Goal: Task Accomplishment & Management: Complete application form

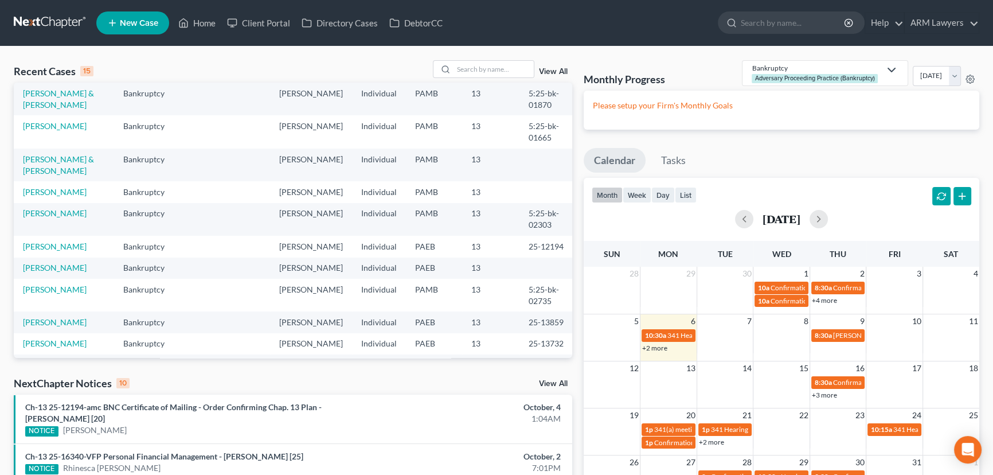
scroll to position [156, 0]
click at [73, 156] on link "[PERSON_NAME] & [PERSON_NAME]" at bounding box center [58, 163] width 71 height 21
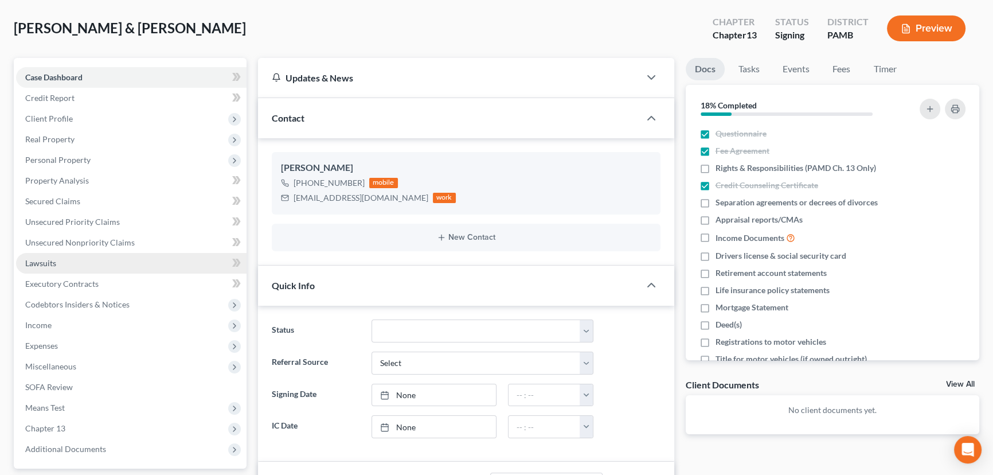
scroll to position [52, 0]
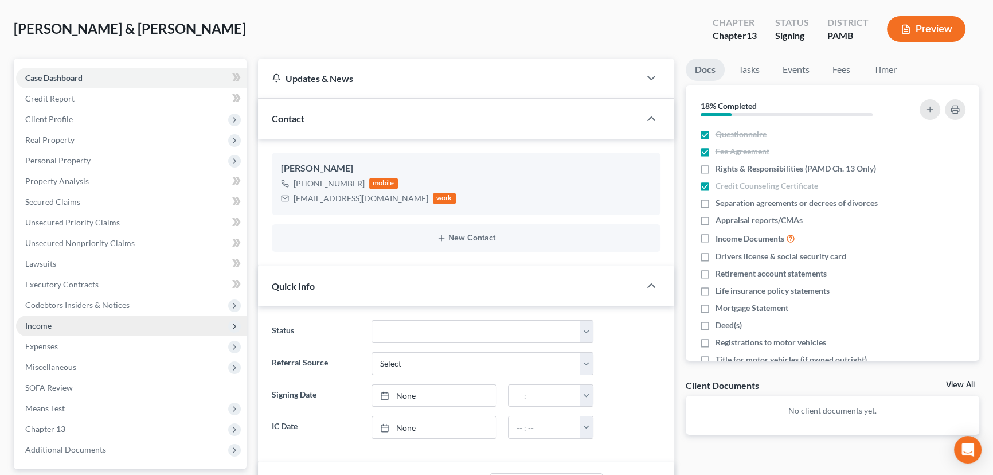
click at [102, 327] on span "Income" at bounding box center [131, 325] width 230 height 21
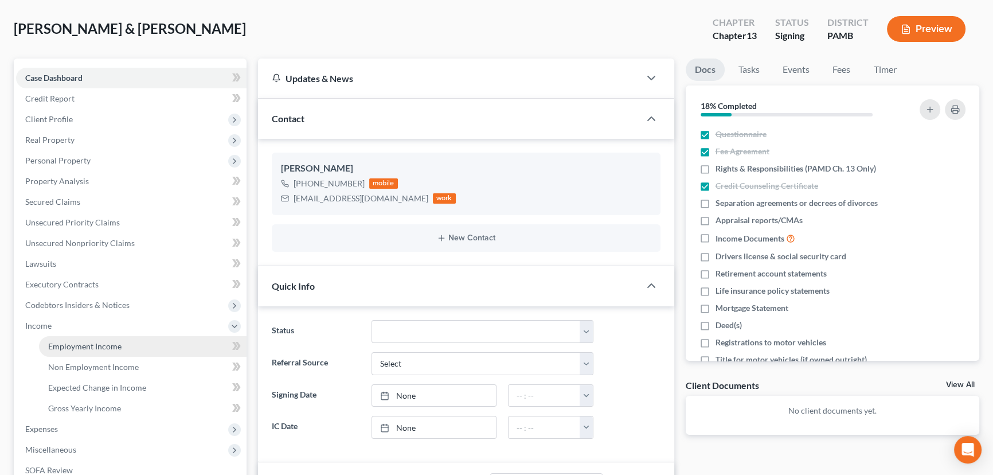
click at [147, 336] on link "Employment Income" at bounding box center [142, 346] width 207 height 21
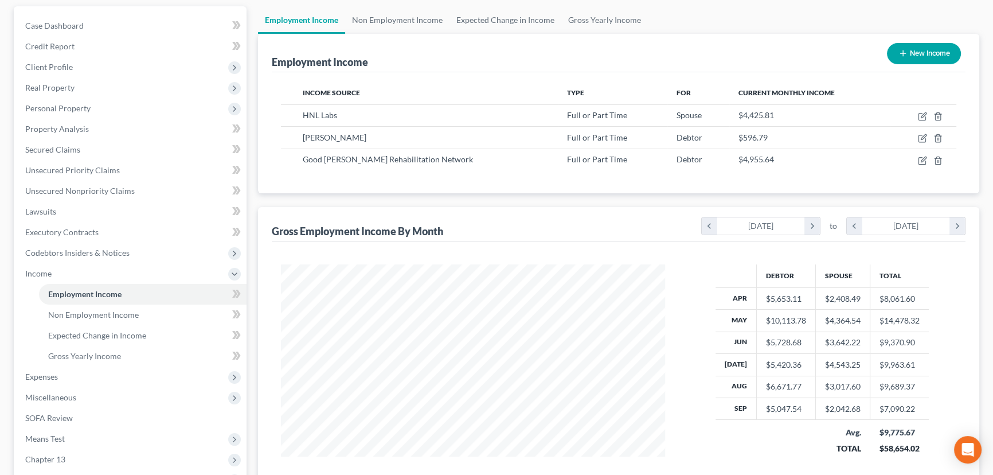
scroll to position [156, 0]
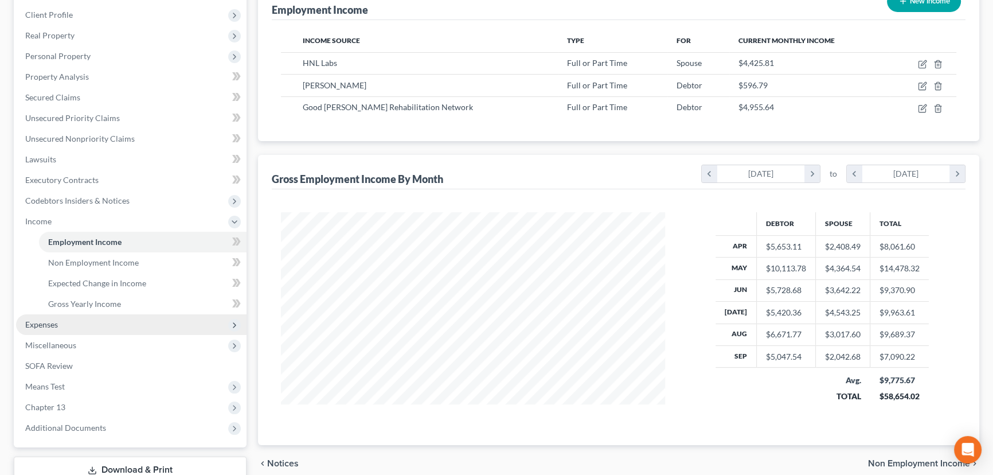
click at [68, 328] on span "Expenses" at bounding box center [131, 324] width 230 height 21
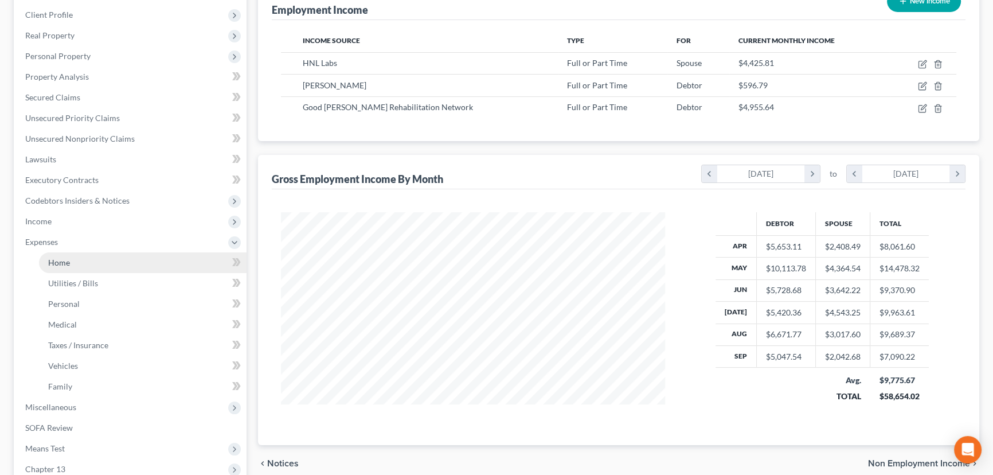
click at [92, 258] on link "Home" at bounding box center [142, 262] width 207 height 21
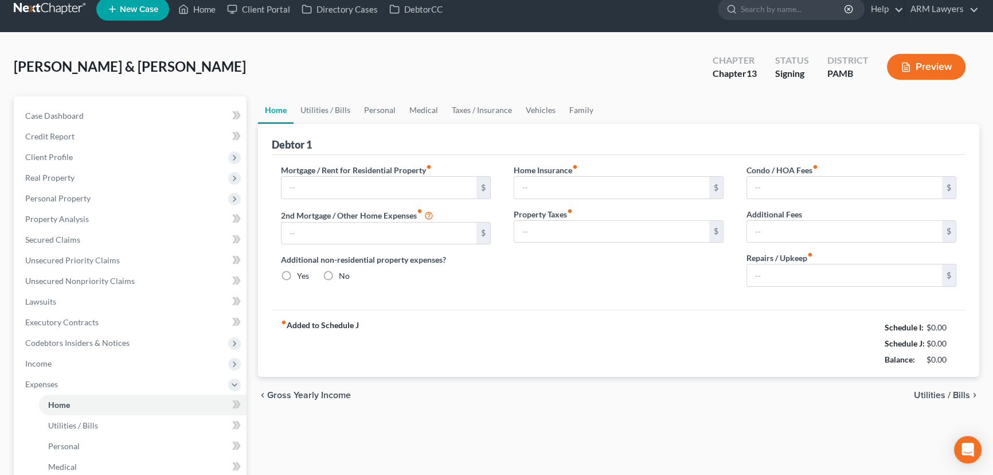
scroll to position [2, 0]
type input "1,400.00"
type input "0.00"
radio input "true"
type input "0.00"
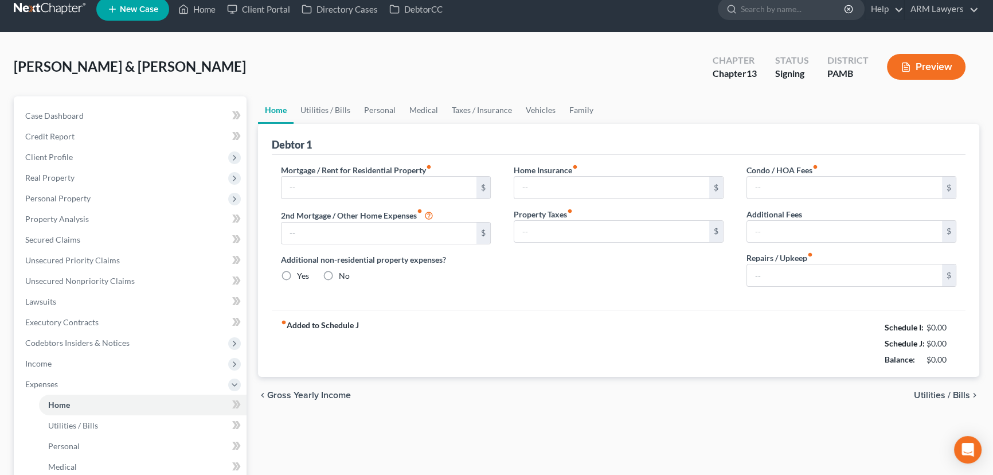
type input "0.00"
type input "100.00"
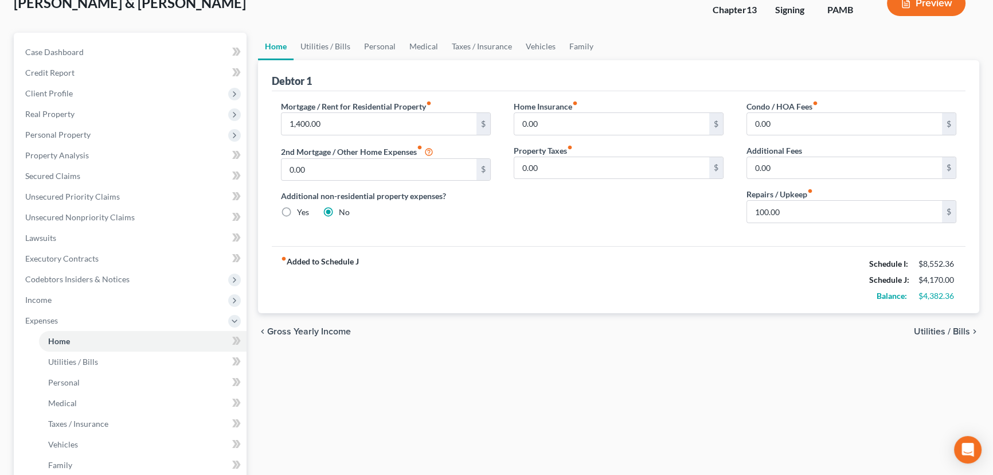
scroll to position [52, 0]
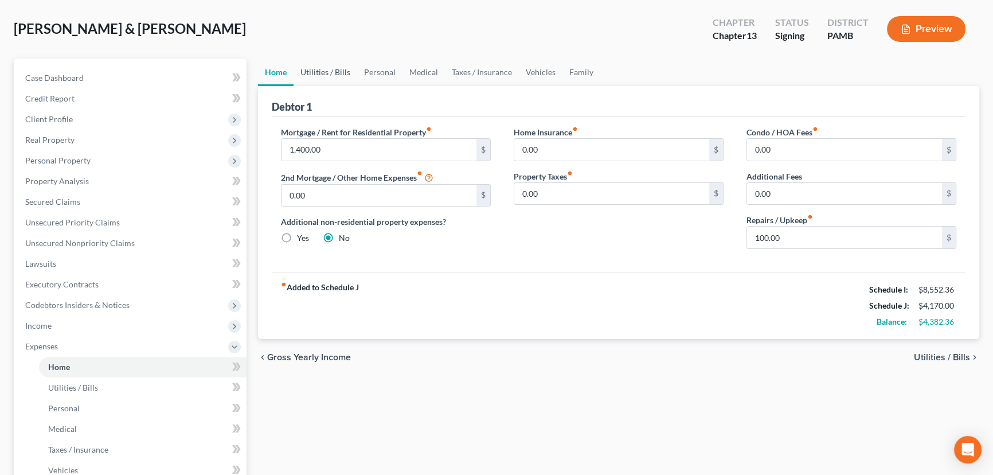
click at [307, 72] on link "Utilities / Bills" at bounding box center [325, 72] width 64 height 28
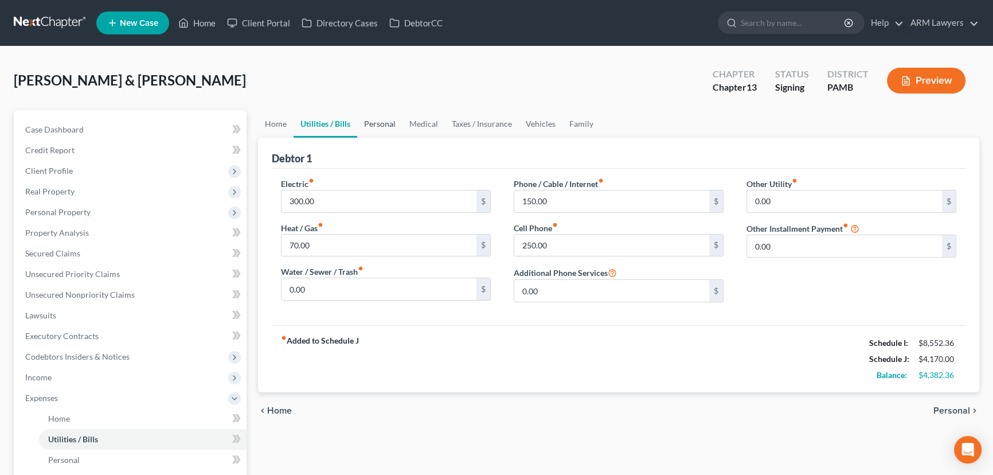
click at [380, 118] on link "Personal" at bounding box center [379, 124] width 45 height 28
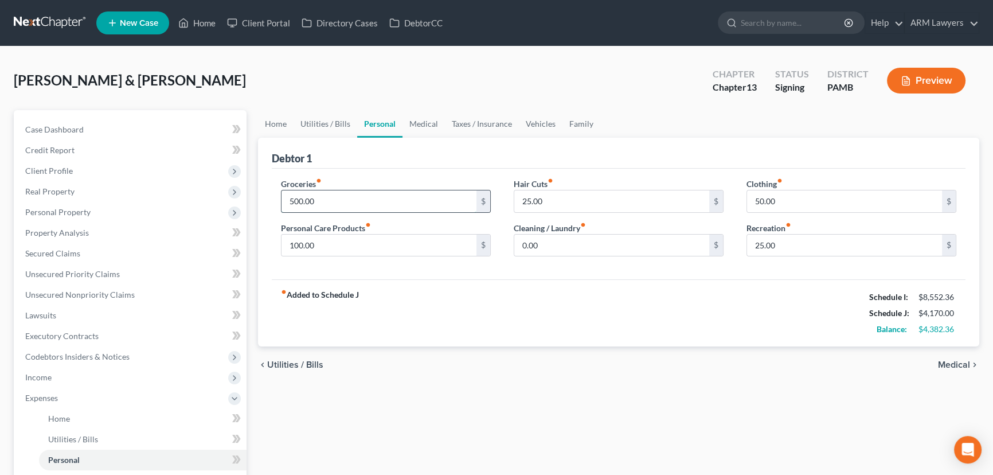
click at [307, 201] on input "500.00" at bounding box center [378, 201] width 195 height 22
click at [292, 199] on input "800.00" at bounding box center [378, 201] width 195 height 22
type input "700.00"
drag, startPoint x: 379, startPoint y: 222, endPoint x: 395, endPoint y: 218, distance: 16.4
click at [379, 222] on div "Personal Care Products fiber_manual_record 100.00 $" at bounding box center [386, 239] width 210 height 35
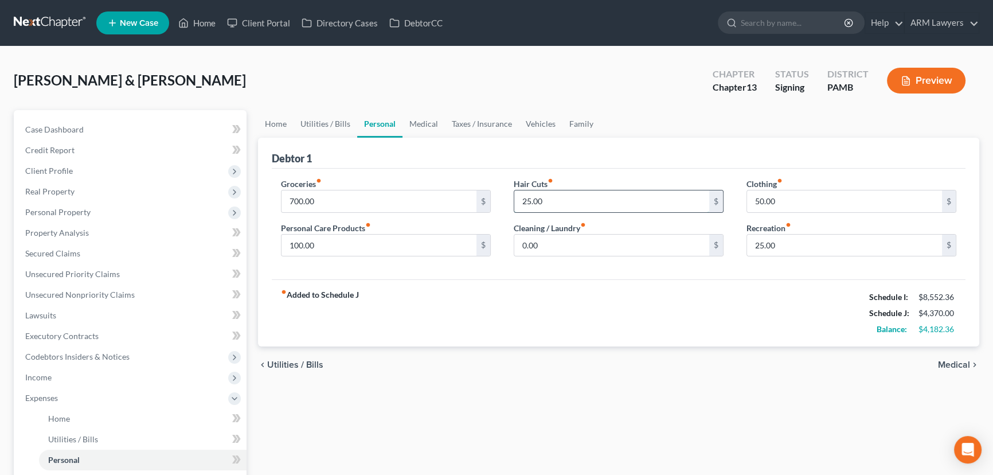
click at [548, 195] on input "25.00" at bounding box center [611, 201] width 195 height 22
type input "50.00"
click at [425, 126] on link "Medical" at bounding box center [423, 124] width 42 height 28
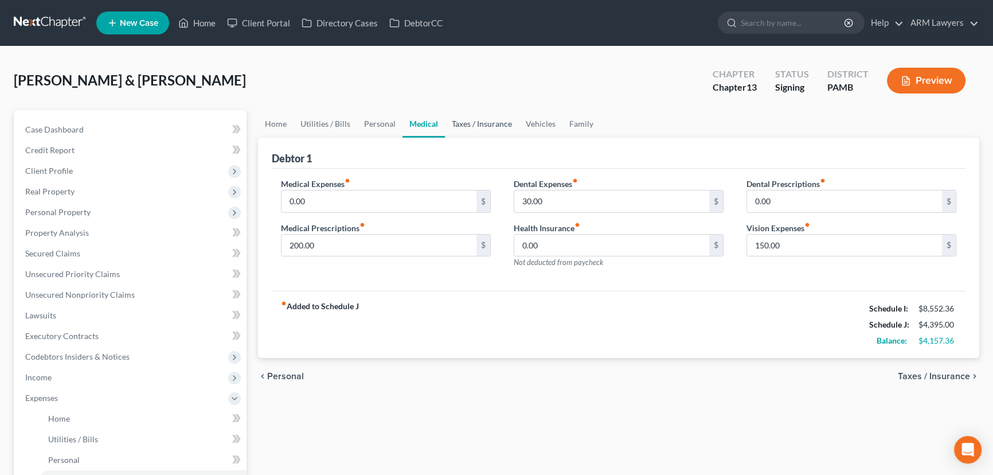
click at [479, 129] on link "Taxes / Insurance" at bounding box center [482, 124] width 74 height 28
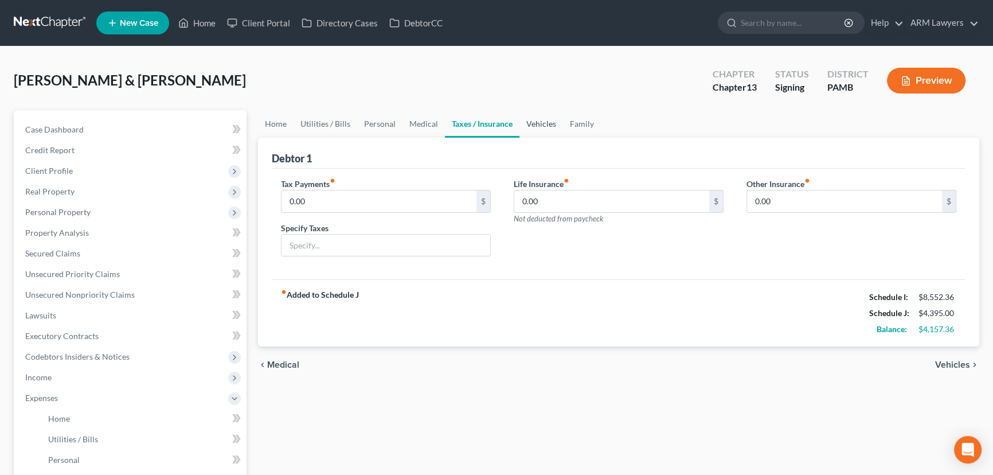
click at [527, 122] on link "Vehicles" at bounding box center [541, 124] width 44 height 28
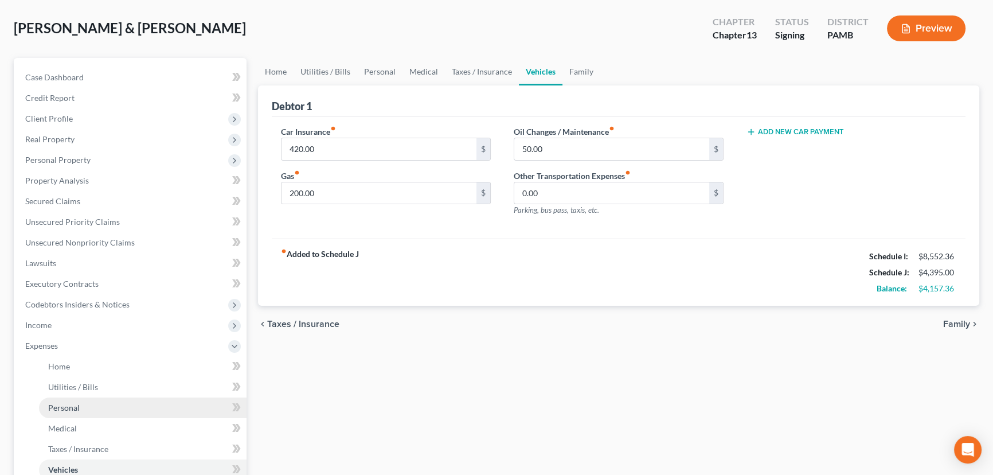
scroll to position [52, 0]
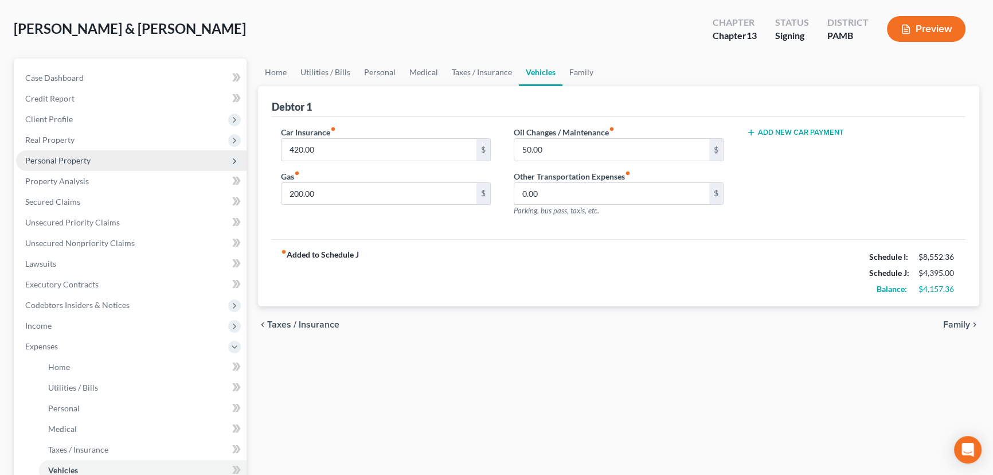
click at [103, 156] on span "Personal Property" at bounding box center [131, 160] width 230 height 21
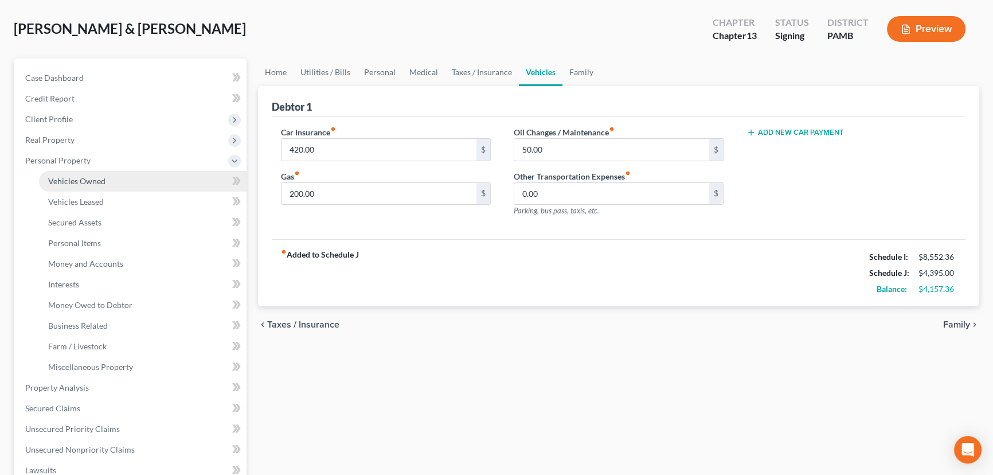
click at [127, 178] on link "Vehicles Owned" at bounding box center [142, 181] width 207 height 21
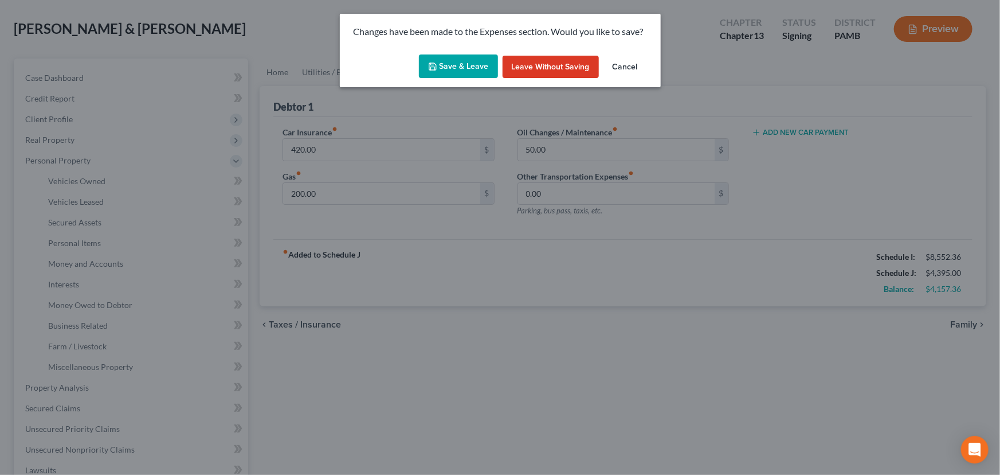
click at [457, 63] on button "Save & Leave" at bounding box center [458, 66] width 79 height 24
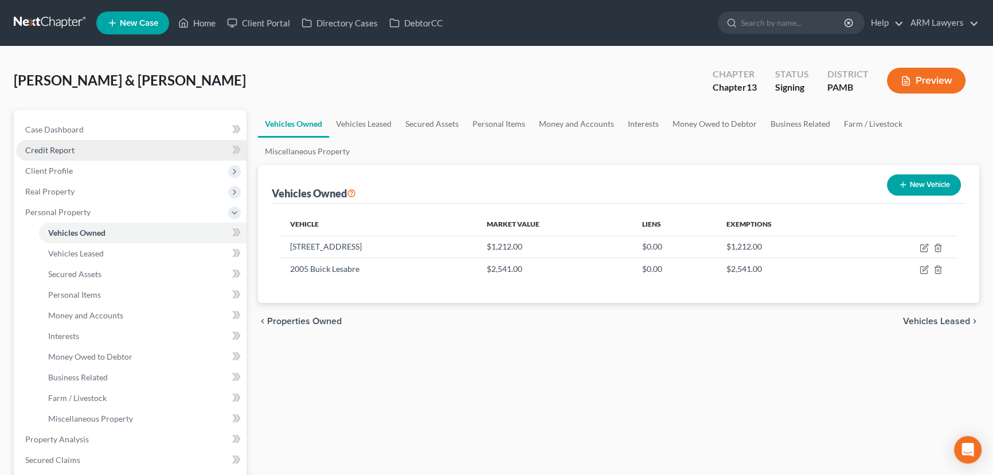
click at [87, 151] on link "Credit Report" at bounding box center [131, 150] width 230 height 21
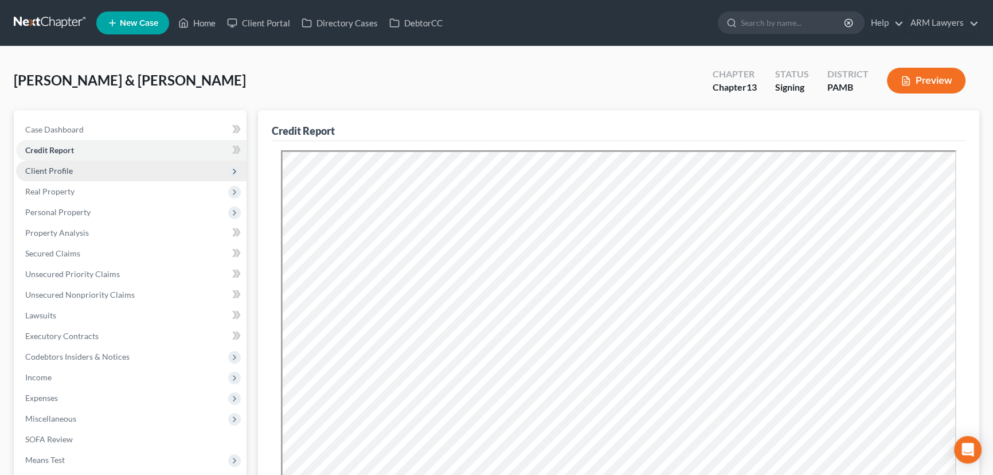
click at [86, 171] on span "Client Profile" at bounding box center [131, 170] width 230 height 21
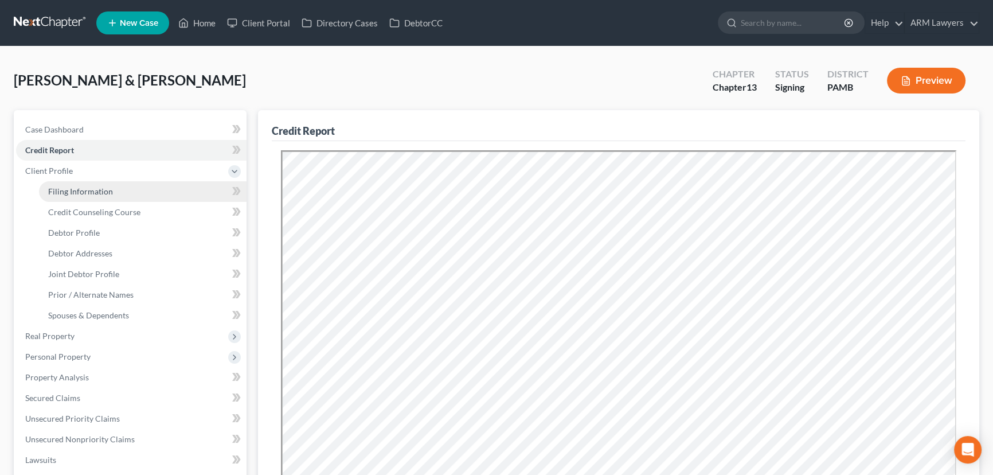
click at [119, 186] on link "Filing Information" at bounding box center [142, 191] width 207 height 21
select select "1"
select select "3"
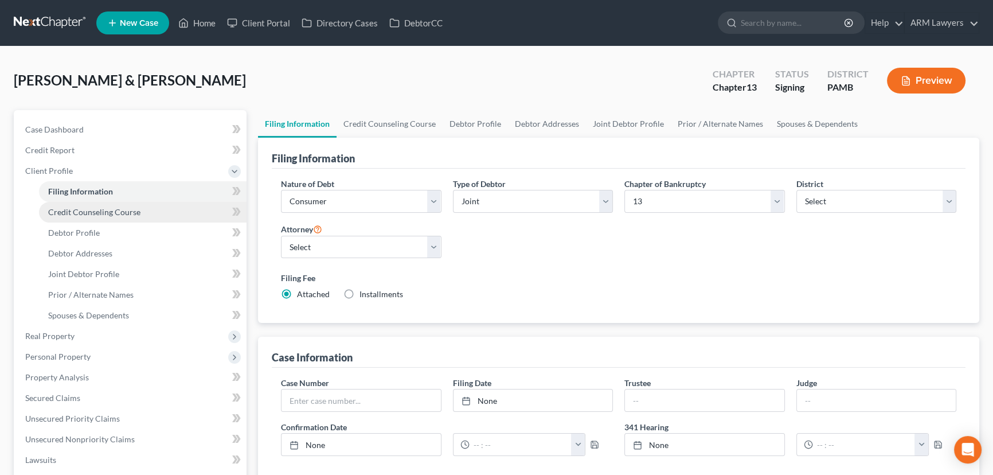
click at [131, 211] on span "Credit Counseling Course" at bounding box center [94, 212] width 92 height 10
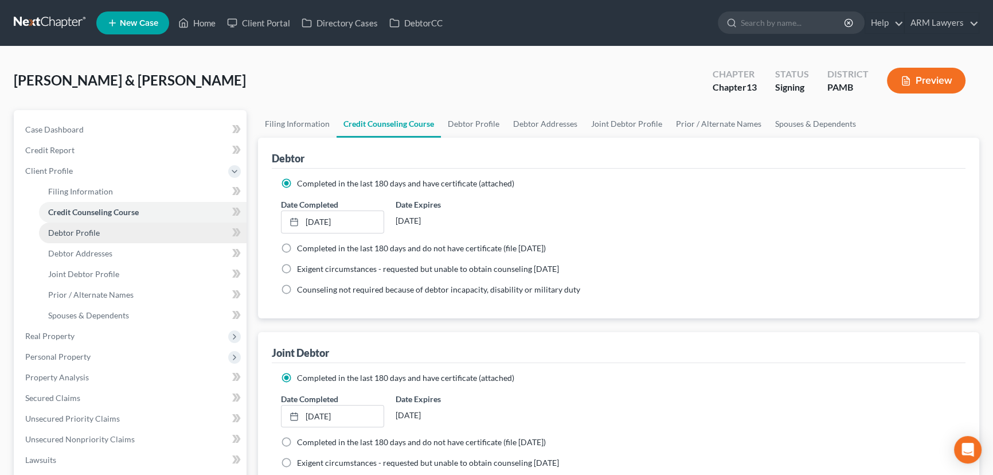
click at [109, 238] on link "Debtor Profile" at bounding box center [142, 232] width 207 height 21
select select "1"
select select "3"
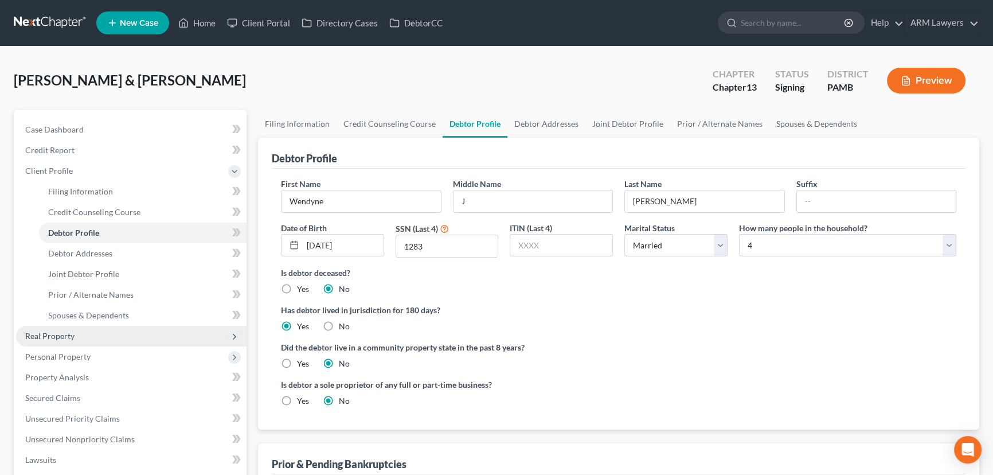
click at [93, 336] on span "Real Property" at bounding box center [131, 336] width 230 height 21
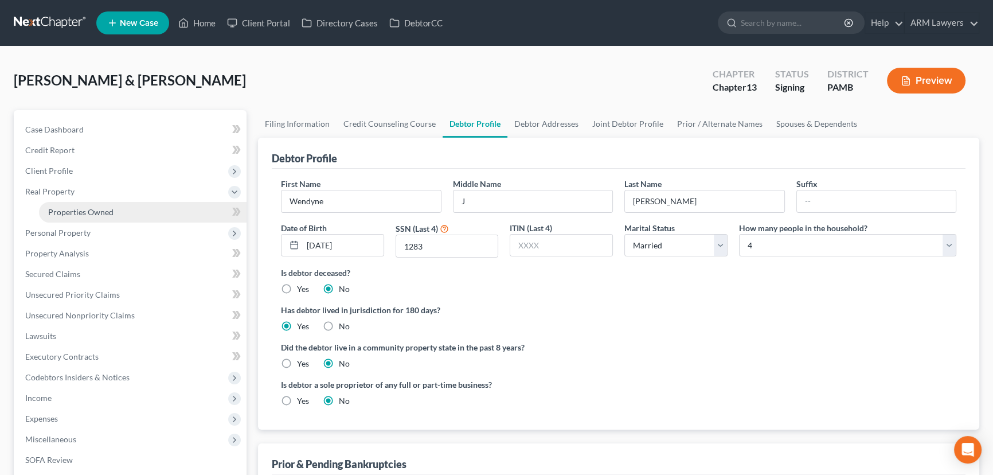
click at [95, 215] on span "Properties Owned" at bounding box center [80, 212] width 65 height 10
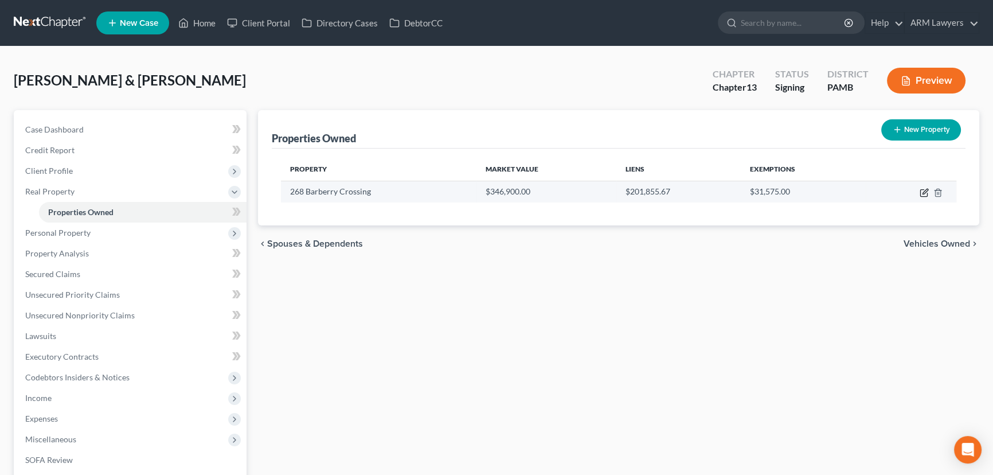
click at [920, 192] on icon "button" at bounding box center [923, 192] width 9 height 9
select select "39"
select select "2"
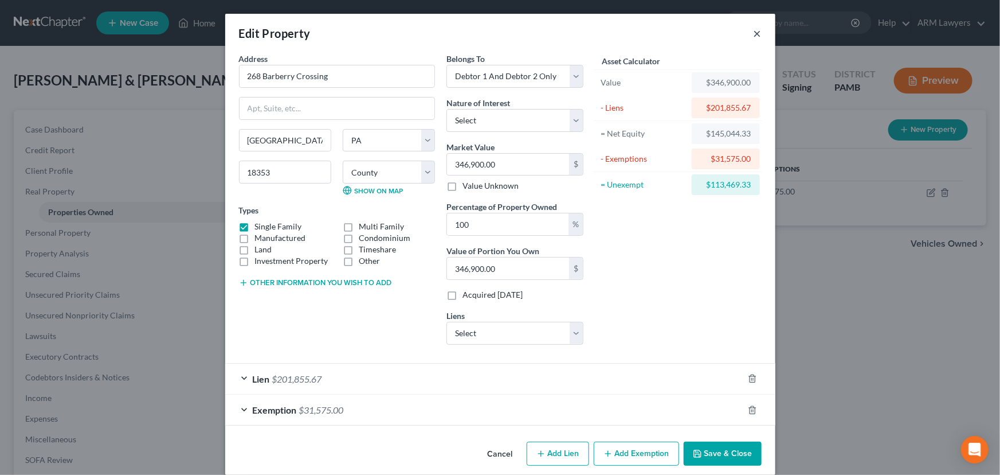
click at [754, 30] on button "×" at bounding box center [758, 33] width 8 height 14
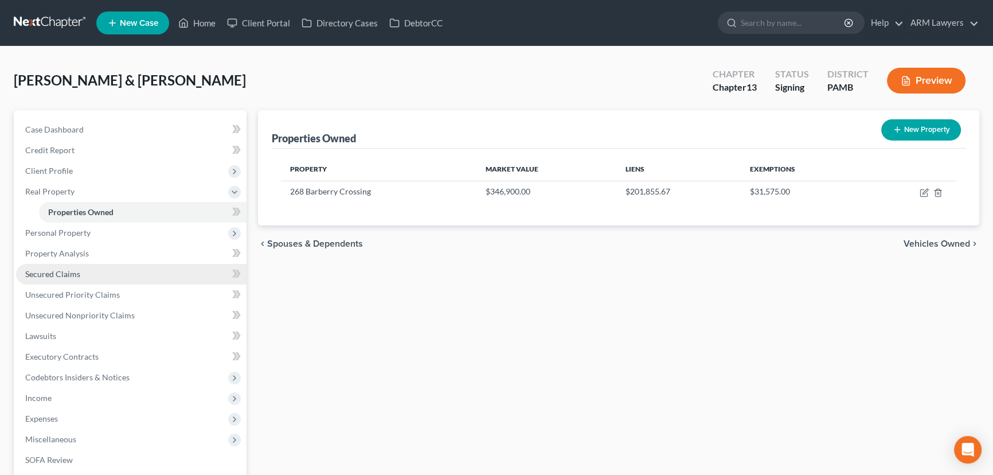
click at [108, 282] on link "Secured Claims" at bounding box center [131, 274] width 230 height 21
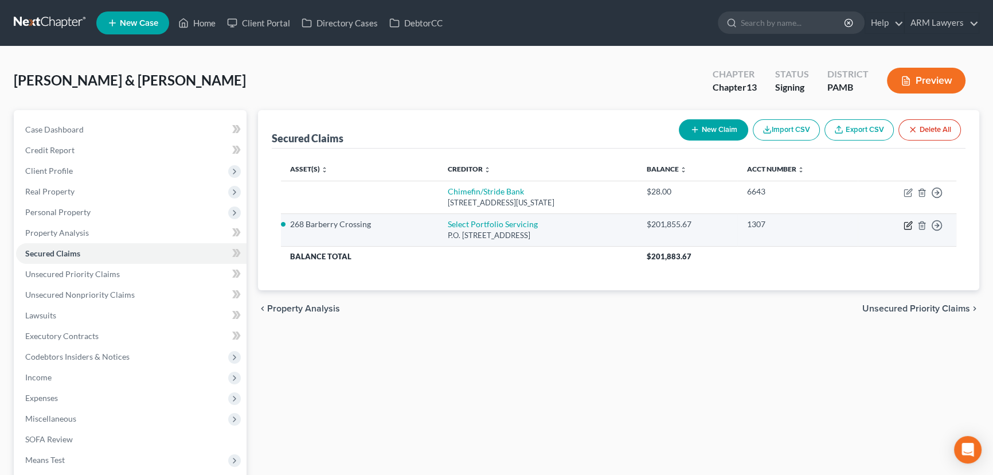
click at [907, 224] on icon "button" at bounding box center [907, 225] width 9 height 9
select select "46"
select select "2"
select select "0"
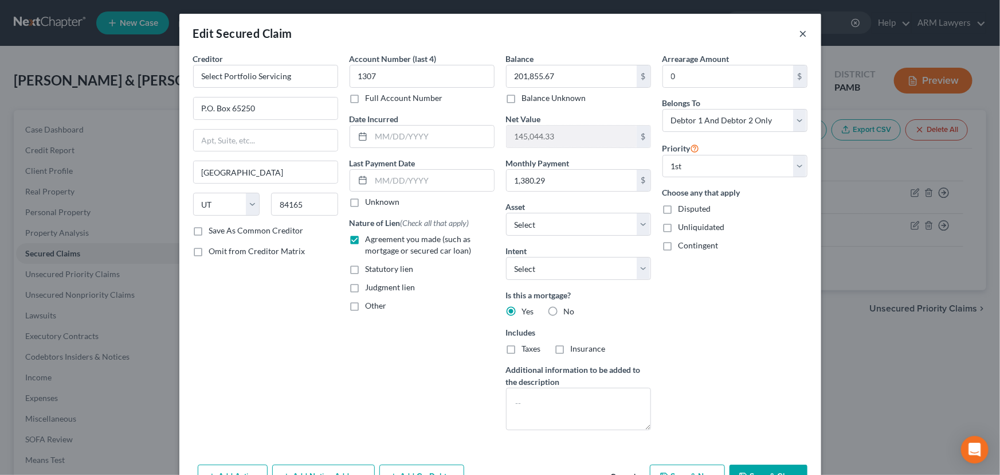
click at [800, 33] on button "×" at bounding box center [804, 33] width 8 height 14
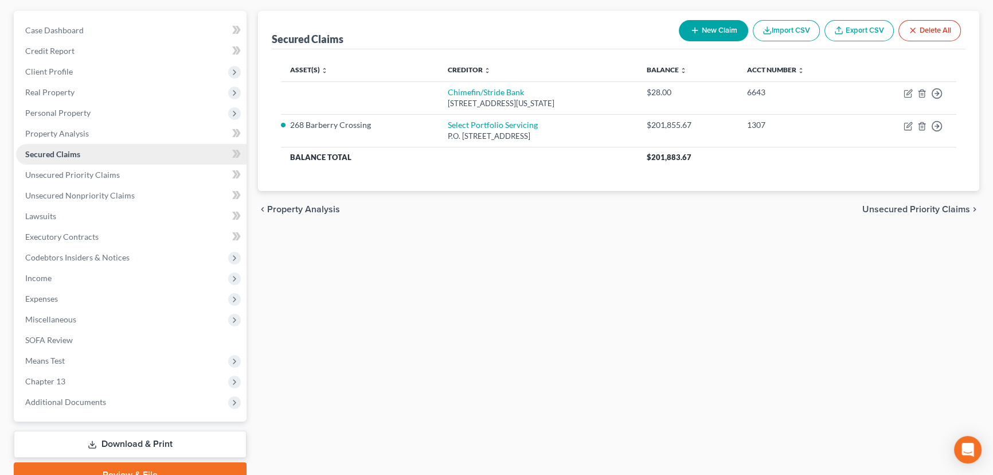
scroll to position [104, 0]
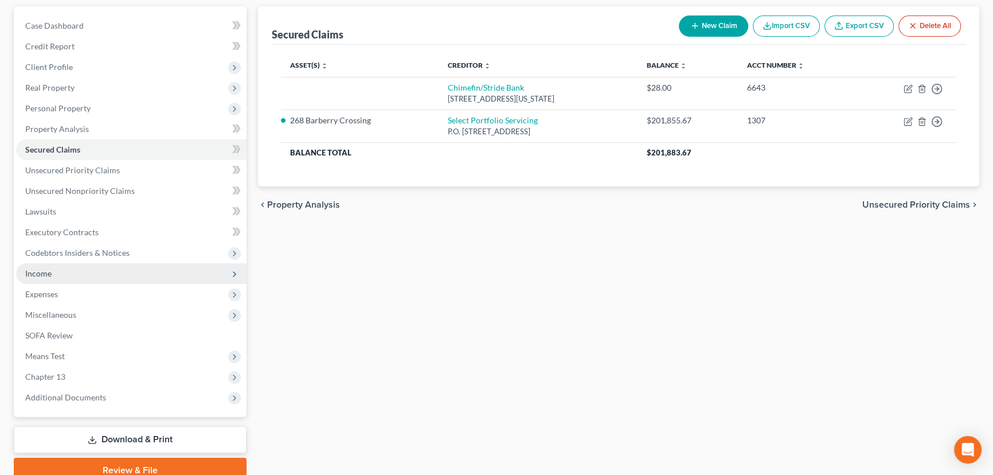
click at [116, 268] on span "Income" at bounding box center [131, 273] width 230 height 21
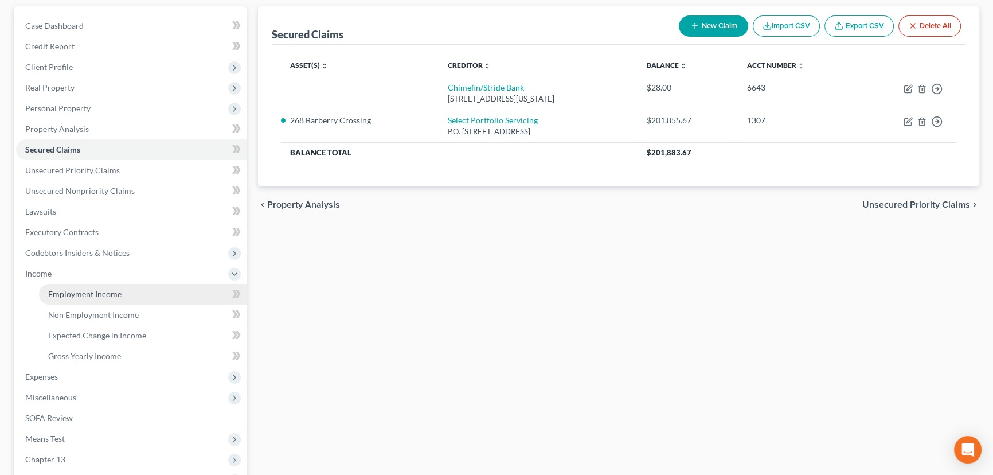
click at [125, 291] on link "Employment Income" at bounding box center [142, 294] width 207 height 21
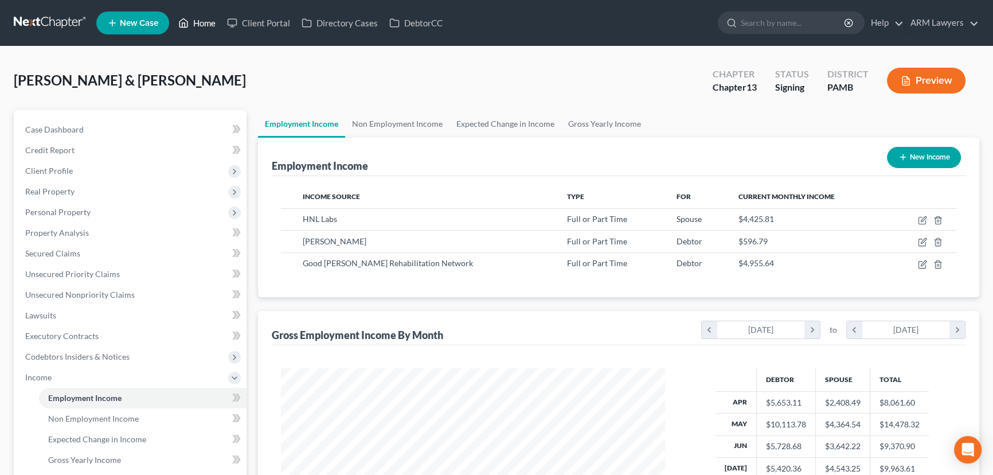
click at [209, 22] on link "Home" at bounding box center [197, 23] width 49 height 21
